Goal: Task Accomplishment & Management: Manage account settings

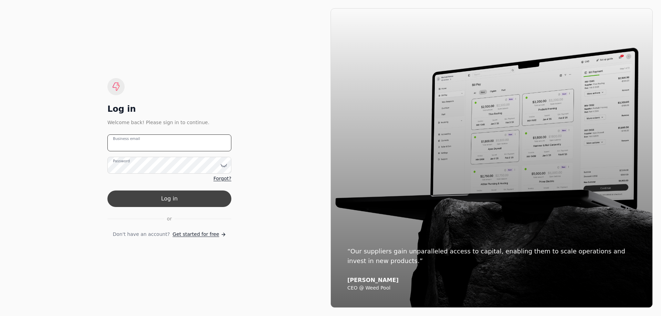
type email "[EMAIL_ADDRESS][DOMAIN_NAME]"
click at [137, 204] on button "Log in" at bounding box center [169, 199] width 124 height 17
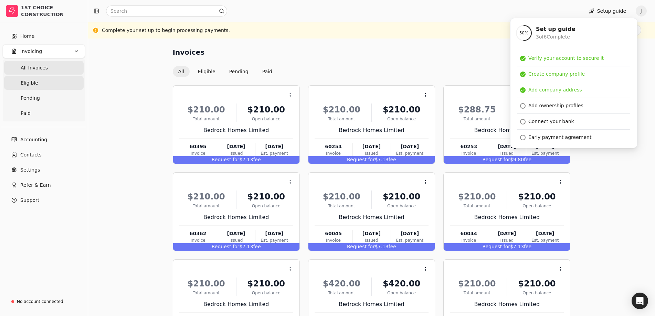
click at [38, 83] on link "Eligible" at bounding box center [43, 83] width 79 height 14
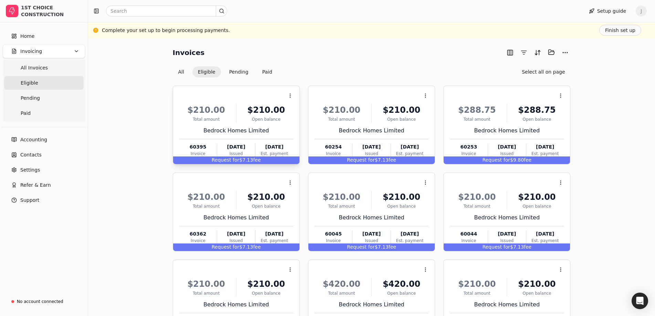
scroll to position [34, 0]
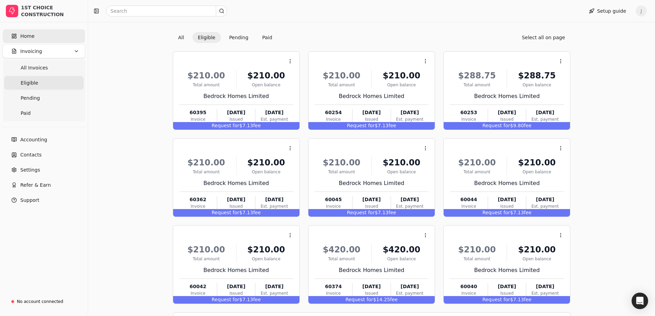
click at [38, 35] on link "Home" at bounding box center [44, 36] width 82 height 14
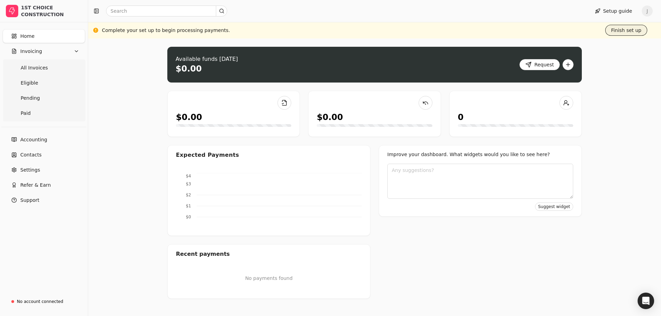
click at [628, 29] on button "Finish set up" at bounding box center [626, 30] width 42 height 11
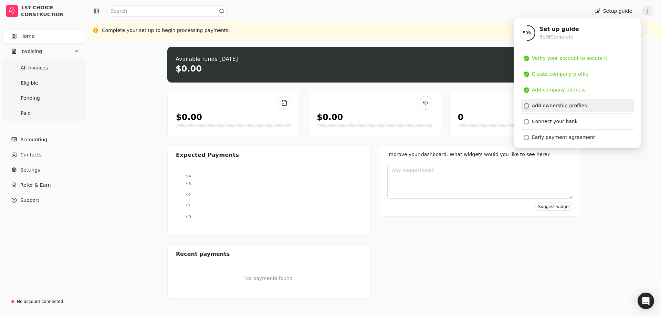
click at [548, 106] on div "Add ownership profiles" at bounding box center [559, 105] width 55 height 7
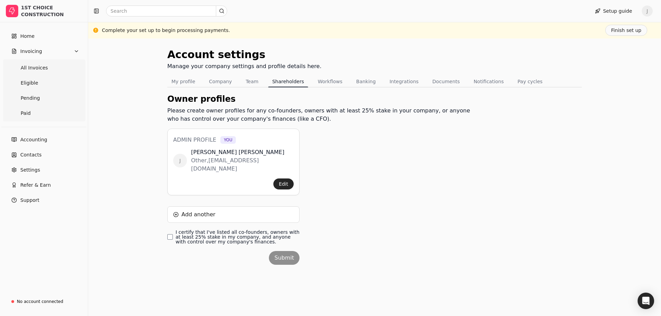
click at [166, 231] on div "Account settings Manage your company settings and profile details here. My prof…" at bounding box center [374, 178] width 573 height 278
click at [168, 234] on finances\ "I certify that I've listed all co-founders, owners with at least 25% stake in m…" at bounding box center [170, 237] width 6 height 6
click at [290, 251] on button "Submit" at bounding box center [284, 258] width 31 height 14
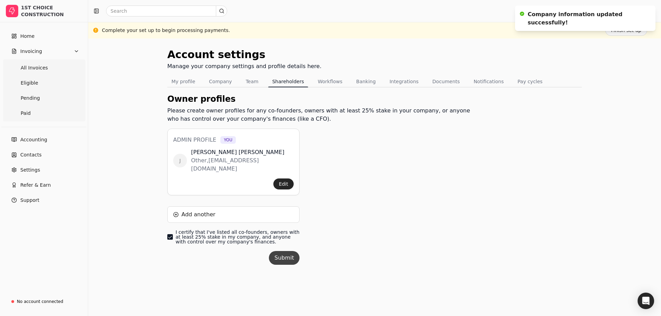
click at [288, 251] on button "Submit" at bounding box center [284, 258] width 31 height 14
click at [495, 176] on div "Account settings Manage your company settings and profile details here. My prof…" at bounding box center [374, 164] width 414 height 235
click at [116, 34] on div "Complete your set up to begin processing payments. Finish set up" at bounding box center [374, 30] width 545 height 11
click at [158, 29] on div "Complete your set up to begin processing payments." at bounding box center [166, 30] width 128 height 7
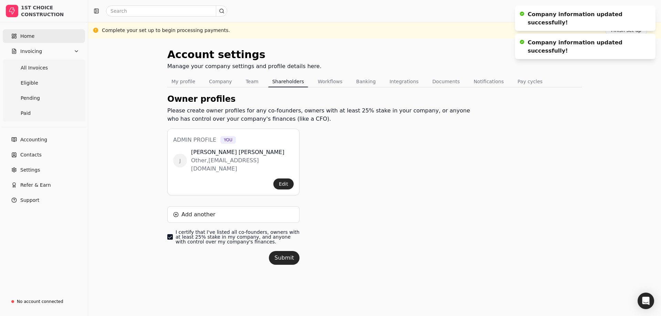
click at [31, 40] on link "Home" at bounding box center [44, 36] width 82 height 14
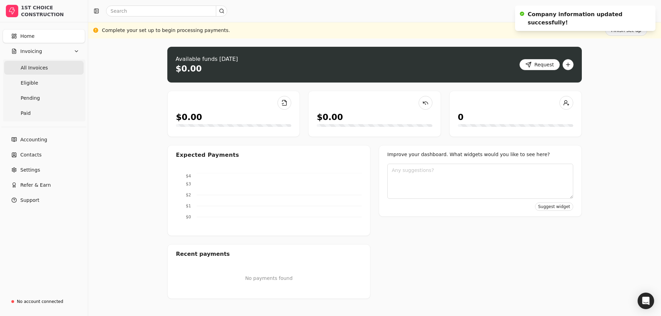
click at [30, 65] on span "All Invoices" at bounding box center [34, 67] width 27 height 7
click at [35, 141] on span "Accounting" at bounding box center [33, 139] width 27 height 7
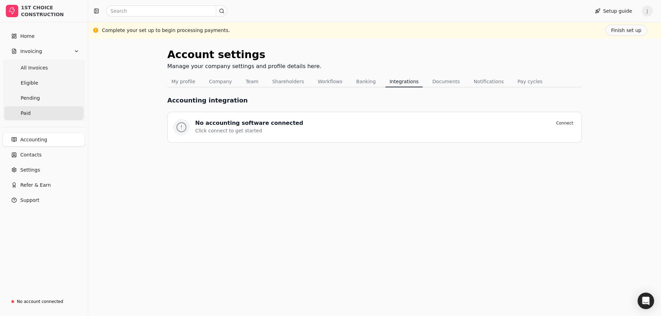
click at [41, 112] on link "Paid" at bounding box center [43, 113] width 79 height 14
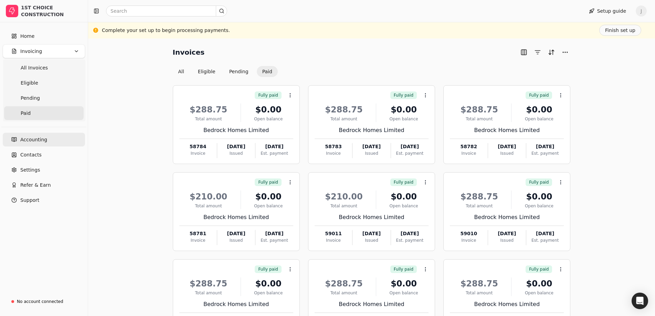
click at [47, 140] on link "Accounting" at bounding box center [44, 140] width 82 height 14
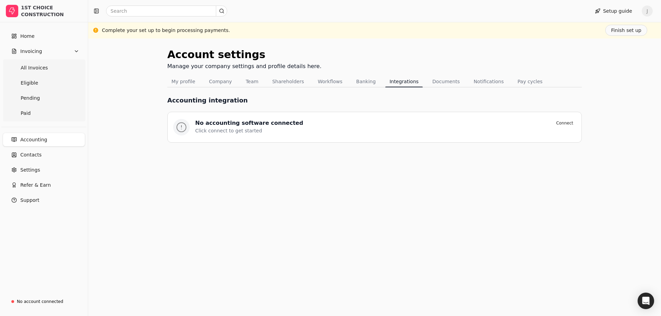
click at [246, 135] on div "No accounting software connected Connect Click connect to get started" at bounding box center [374, 127] width 403 height 17
click at [568, 126] on button "Connect" at bounding box center [564, 123] width 23 height 8
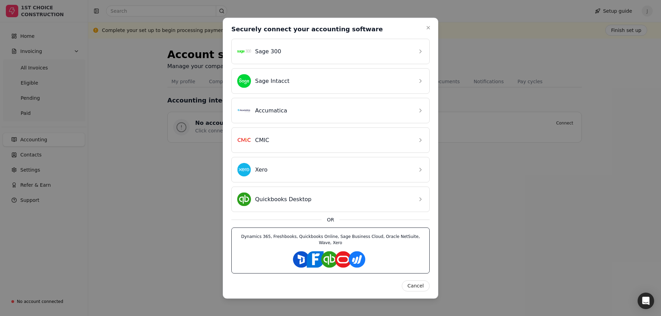
click at [324, 249] on div "Dynamics 365, Freshbooks, Quickbooks Online, Sage Business Cloud, Oracle NetSui…" at bounding box center [330, 250] width 198 height 46
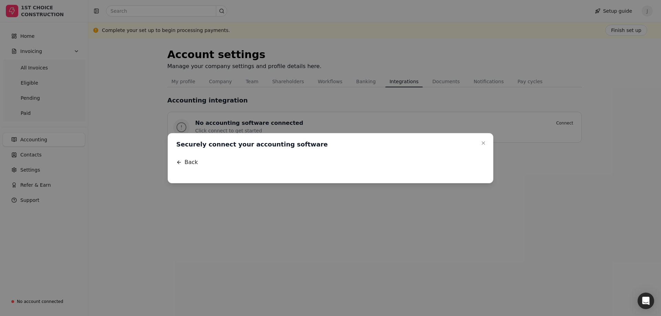
click at [263, 154] on div at bounding box center [330, 154] width 319 height 0
click at [332, 154] on div at bounding box center [330, 154] width 319 height 0
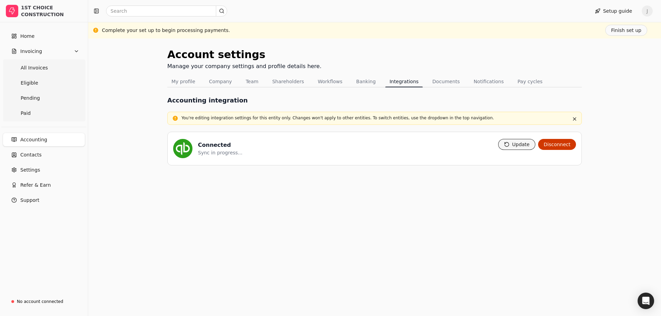
click at [514, 147] on button "Update" at bounding box center [517, 144] width 38 height 11
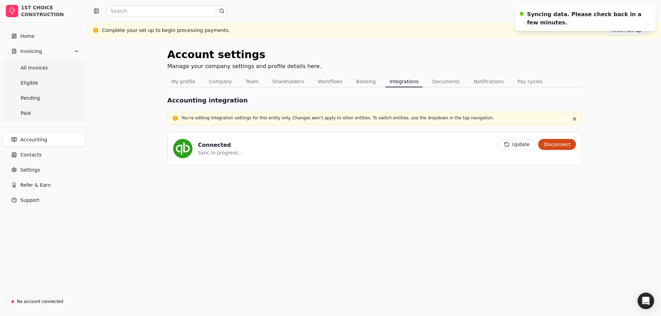
click at [563, 146] on button "Disconnect" at bounding box center [557, 144] width 38 height 11
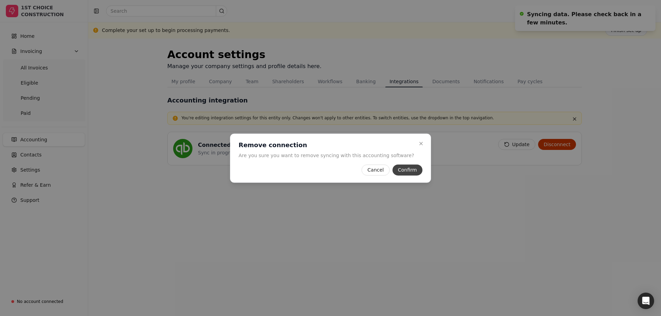
click at [403, 171] on button "Confirm" at bounding box center [407, 169] width 30 height 11
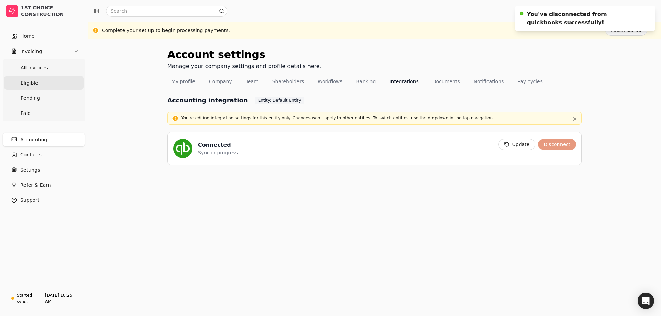
click at [33, 77] on link "Eligible" at bounding box center [43, 83] width 79 height 14
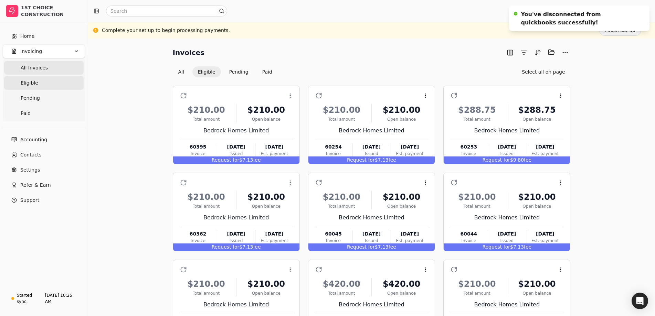
click at [40, 66] on span "All Invoices" at bounding box center [34, 67] width 27 height 7
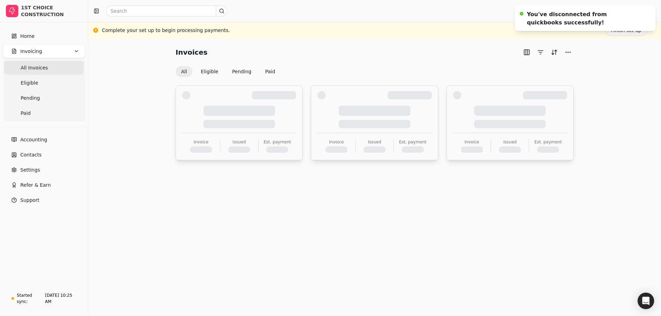
click at [36, 50] on span "Invoicing" at bounding box center [31, 51] width 22 height 7
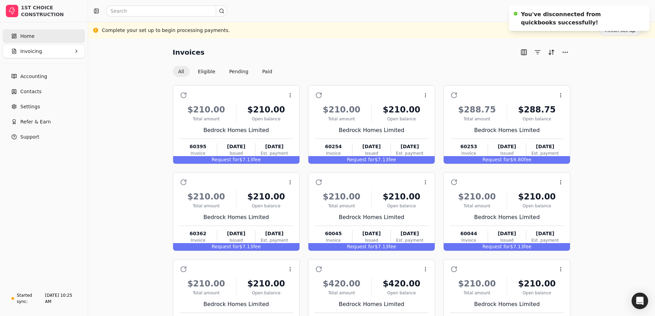
click at [32, 36] on span "Home" at bounding box center [27, 36] width 14 height 7
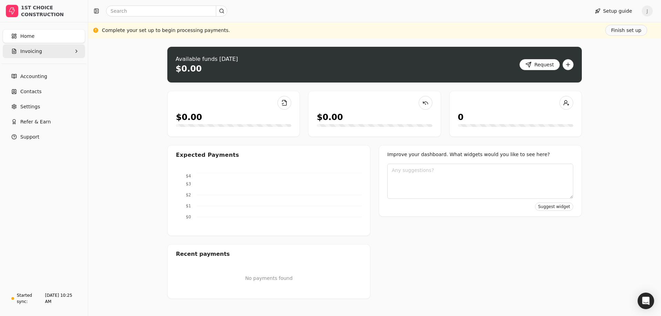
click at [38, 53] on span "Invoicing" at bounding box center [31, 51] width 22 height 7
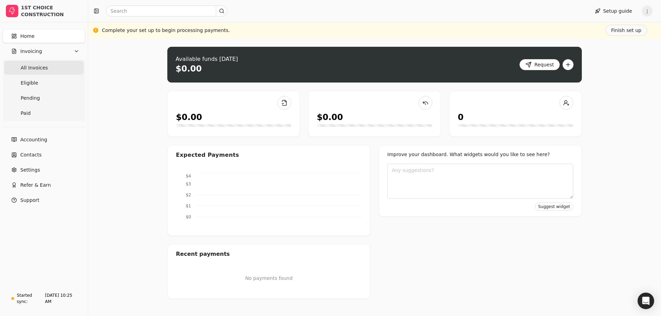
click at [34, 66] on span "All Invoices" at bounding box center [34, 67] width 27 height 7
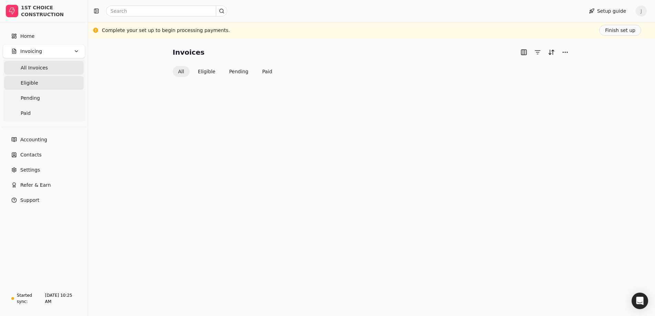
click at [26, 89] on link "Eligible" at bounding box center [43, 83] width 79 height 14
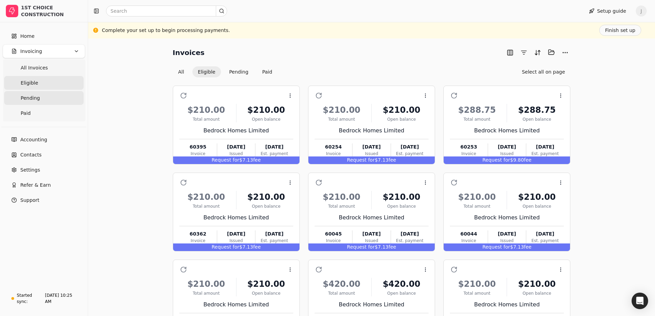
click at [27, 100] on span "Pending" at bounding box center [30, 98] width 19 height 7
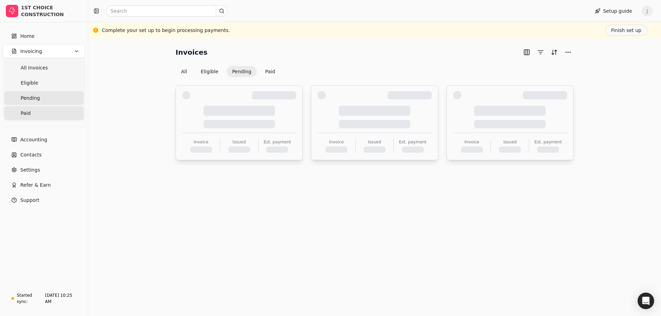
click at [29, 112] on span "Paid" at bounding box center [26, 113] width 10 height 7
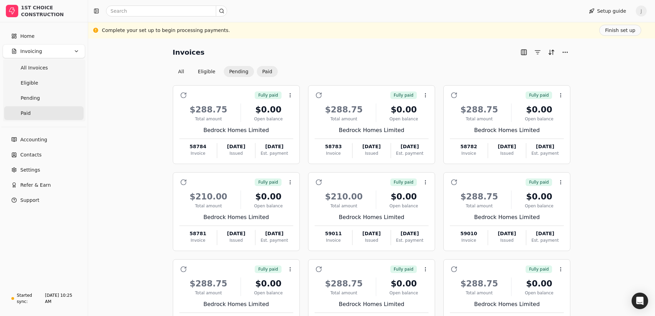
click at [227, 74] on button "Pending" at bounding box center [239, 71] width 30 height 11
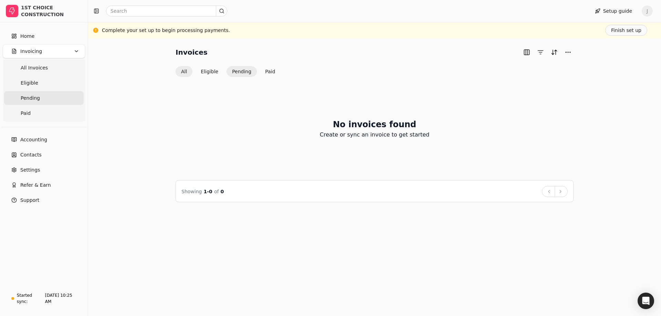
click at [190, 74] on button "All" at bounding box center [183, 71] width 17 height 11
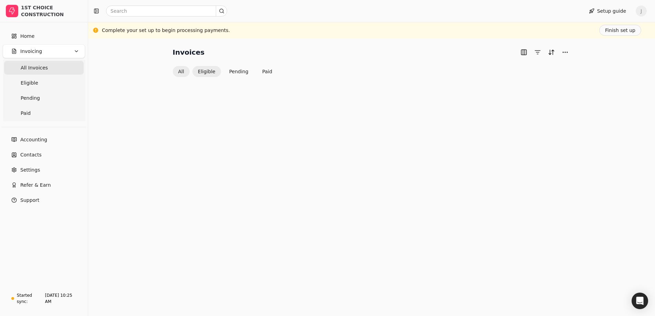
click at [204, 73] on button "Eligible" at bounding box center [206, 71] width 29 height 11
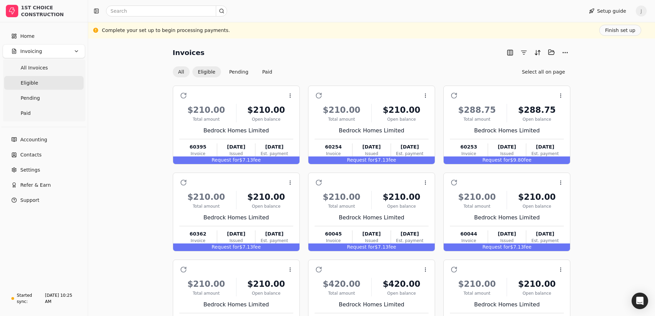
click at [180, 72] on button "All" at bounding box center [181, 71] width 17 height 11
click at [205, 71] on button "Eligible" at bounding box center [206, 71] width 29 height 11
drag, startPoint x: 365, startPoint y: 132, endPoint x: 361, endPoint y: 62, distance: 69.6
click at [361, 62] on div "Invoices Selected items: 0 All Eligible Pending Paid Select all on page" at bounding box center [372, 62] width 398 height 31
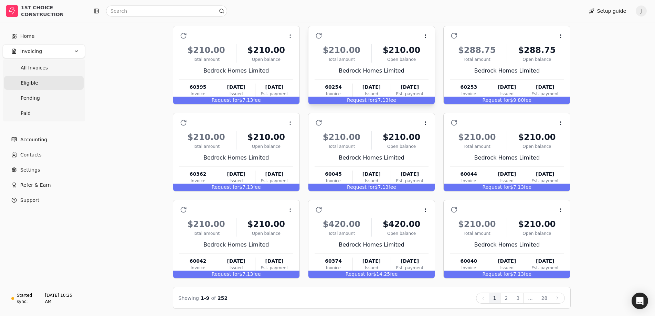
scroll to position [61, 0]
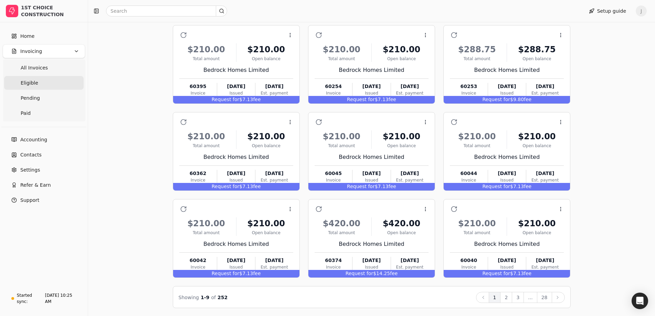
click at [516, 300] on button "3" at bounding box center [518, 297] width 12 height 11
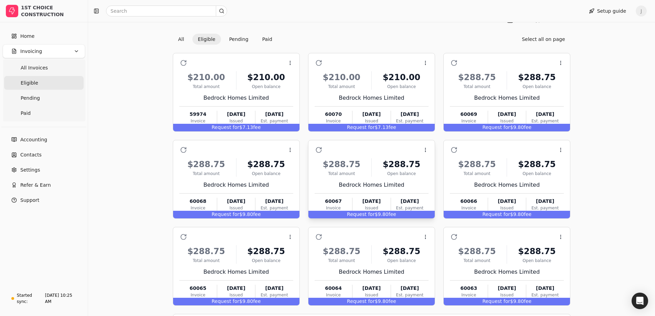
scroll to position [0, 0]
